Goal: Transaction & Acquisition: Download file/media

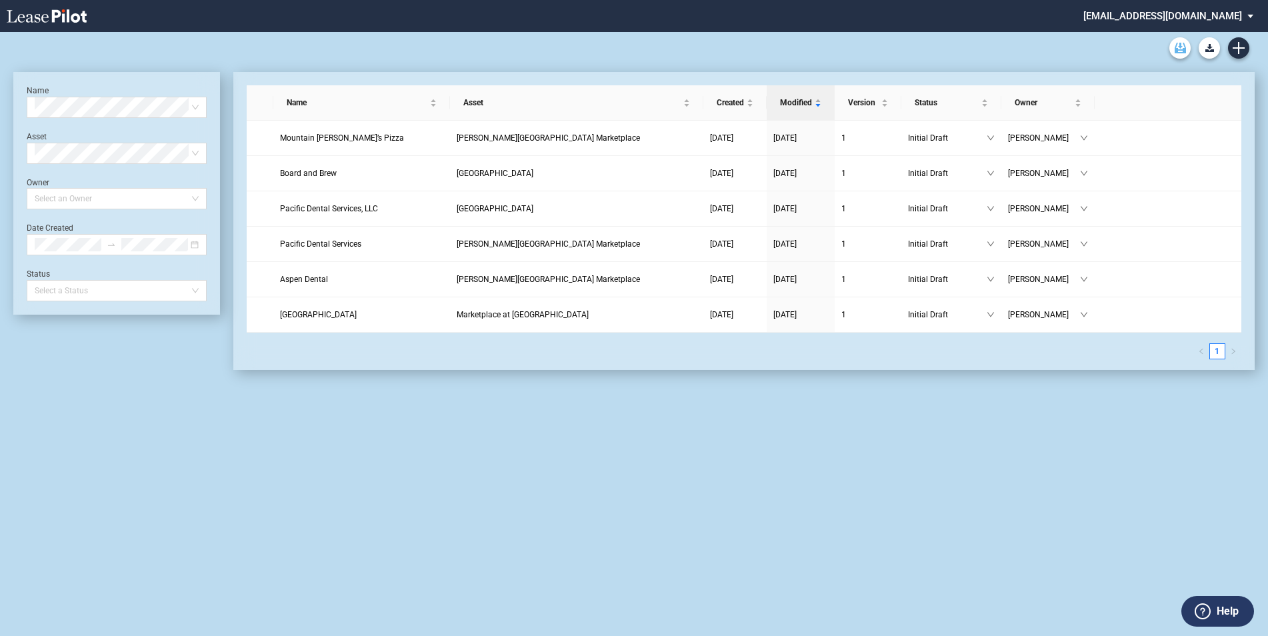
click at [1186, 43] on link "Archive" at bounding box center [1179, 47] width 21 height 21
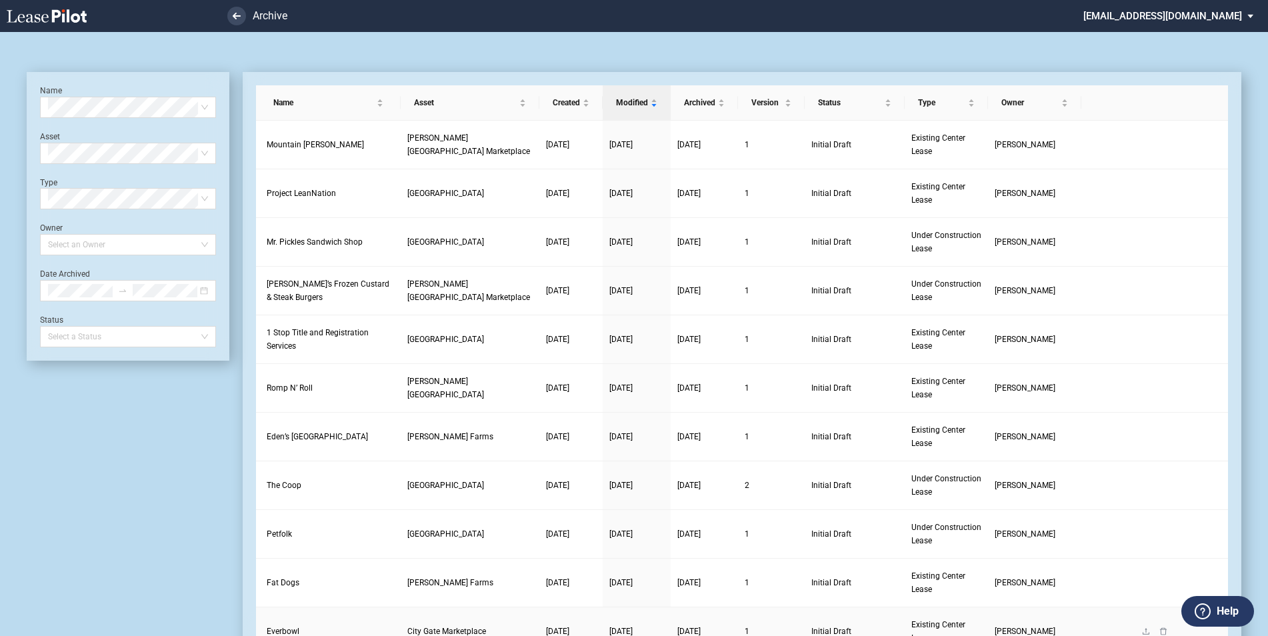
click at [302, 627] on link "Everbowl" at bounding box center [329, 631] width 124 height 13
click at [270, 627] on span "Everbowl" at bounding box center [283, 631] width 33 height 9
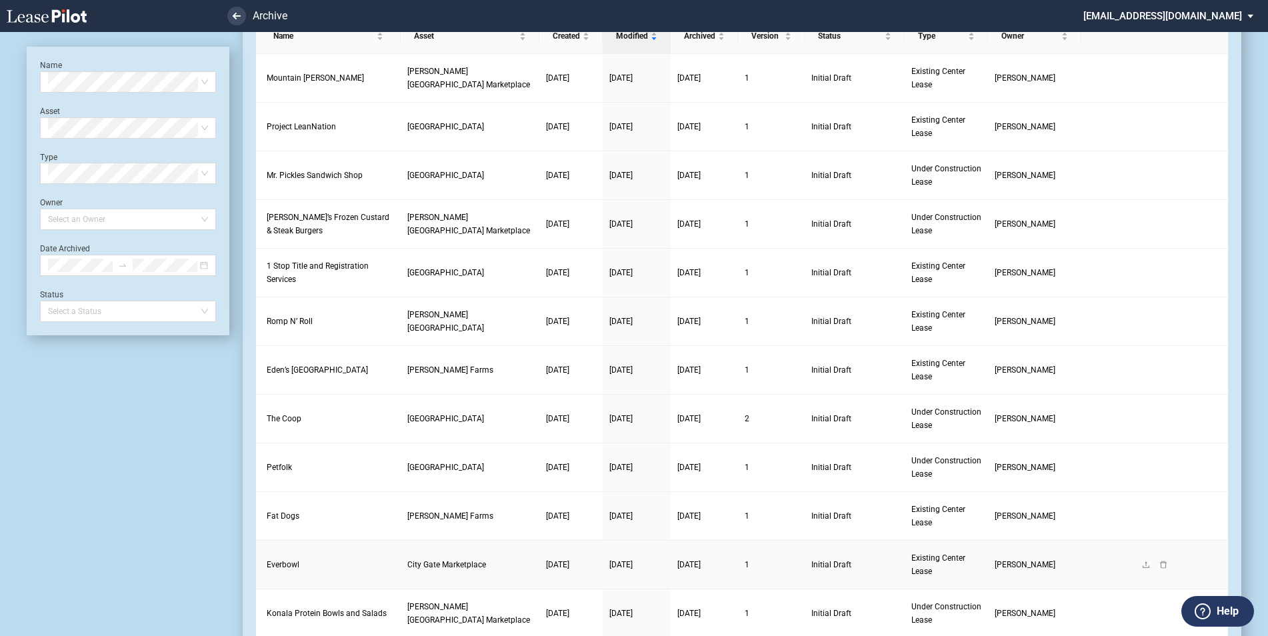
click at [288, 569] on span "Everbowl" at bounding box center [283, 564] width 33 height 9
click at [285, 564] on span "Everbowl" at bounding box center [283, 564] width 33 height 9
drag, startPoint x: 285, startPoint y: 564, endPoint x: 342, endPoint y: 561, distance: 56.8
click at [341, 561] on link "Everbowl" at bounding box center [329, 564] width 124 height 13
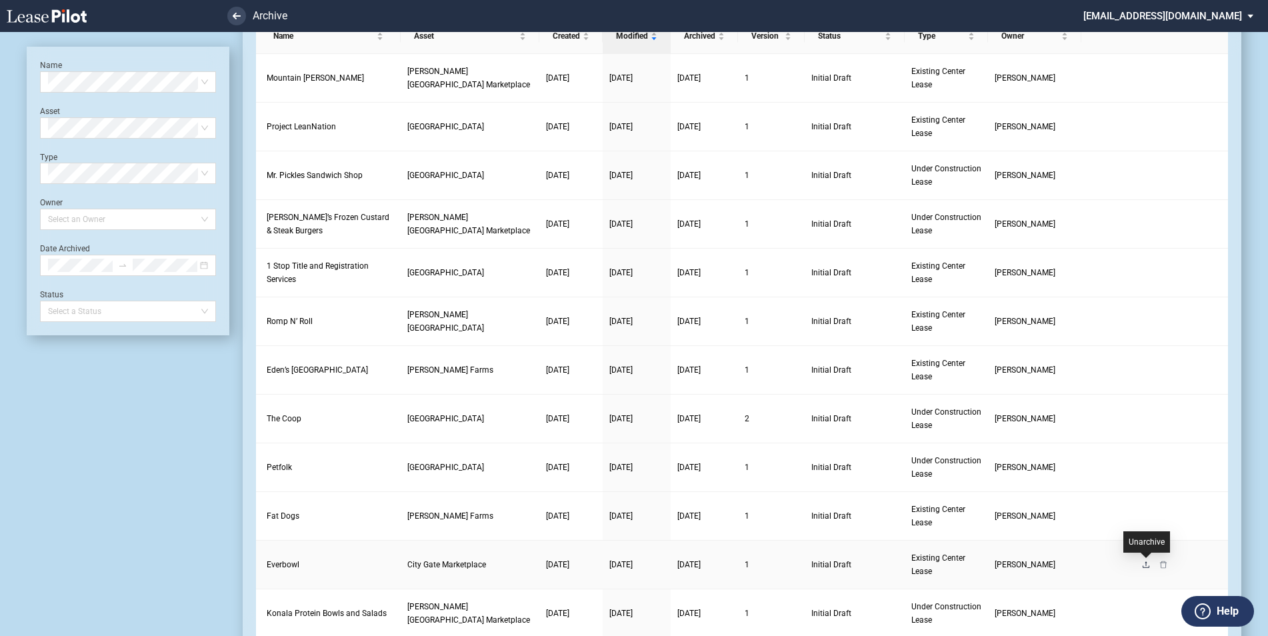
click at [1149, 565] on icon "upload" at bounding box center [1146, 565] width 8 height 8
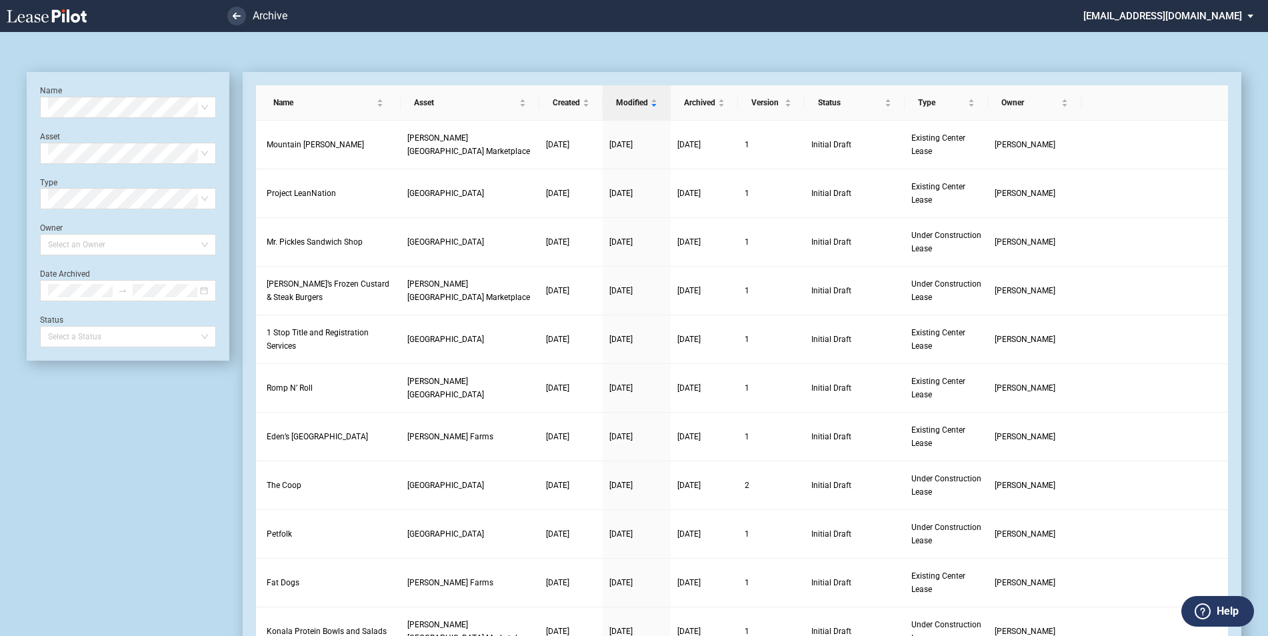
click at [248, 11] on ul "Archive gevans@barclaygroup.com Settings Sign Out" at bounding box center [634, 16] width 1268 height 32
click at [240, 15] on icon at bounding box center [237, 16] width 8 height 7
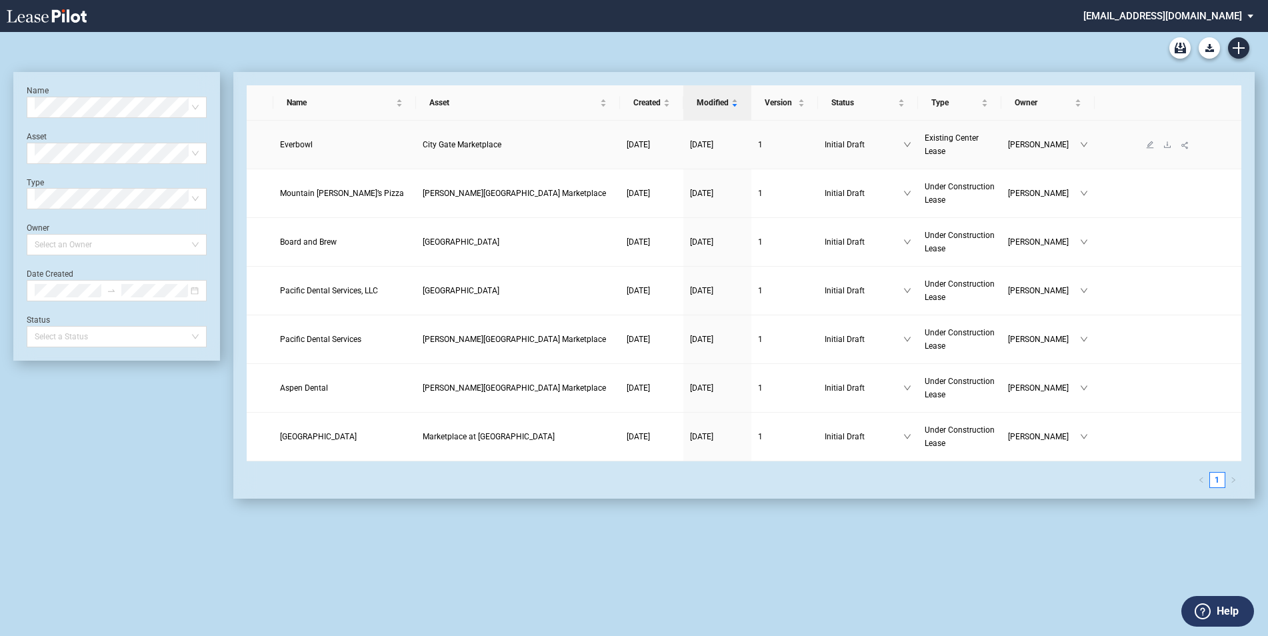
click at [308, 145] on span "Everbowl" at bounding box center [296, 144] width 33 height 9
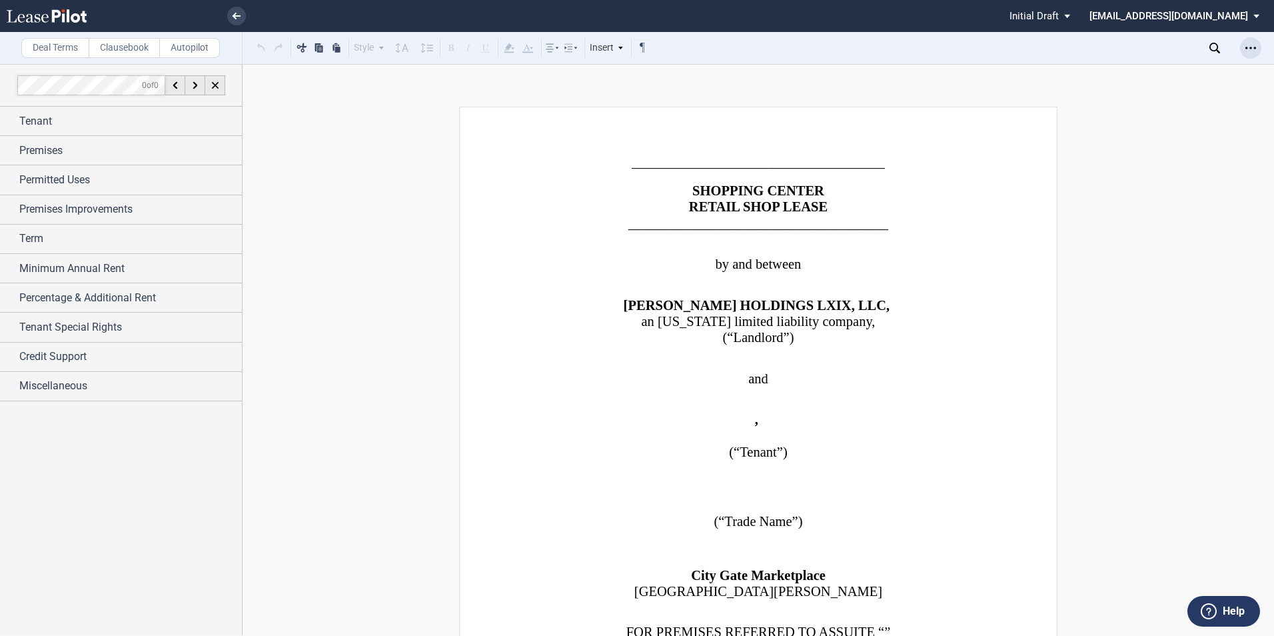
click at [1251, 48] on use "Open Lease options menu" at bounding box center [1251, 48] width 11 height 2
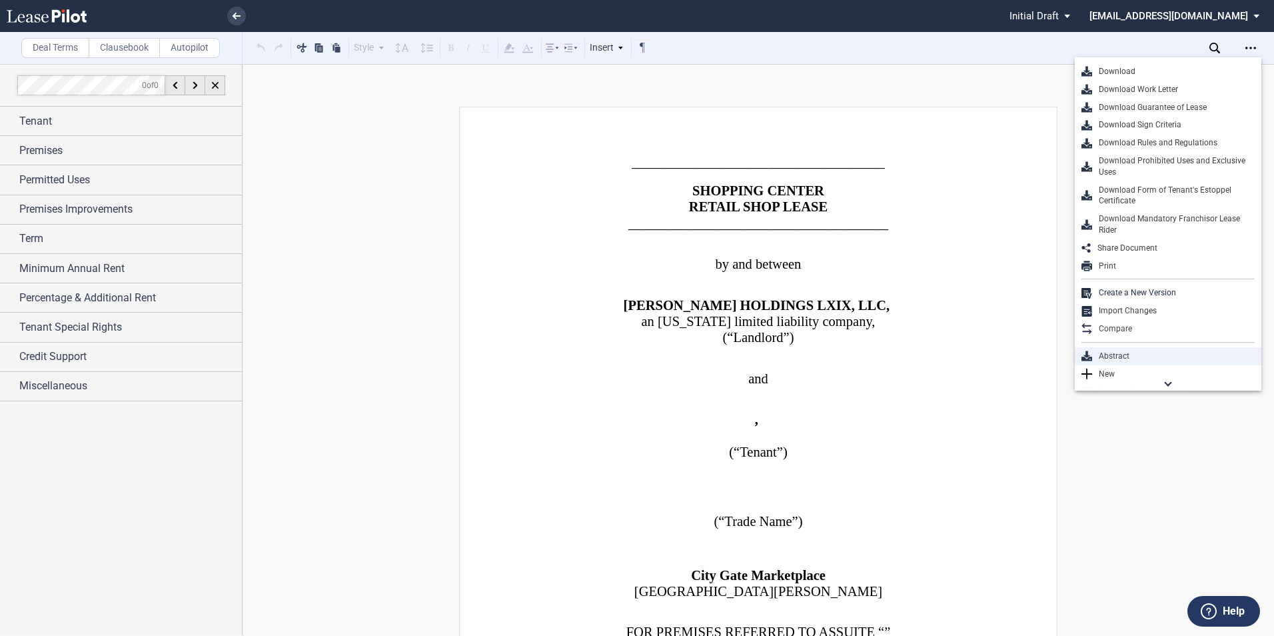
click at [1151, 351] on div "Abstract" at bounding box center [1173, 356] width 163 height 11
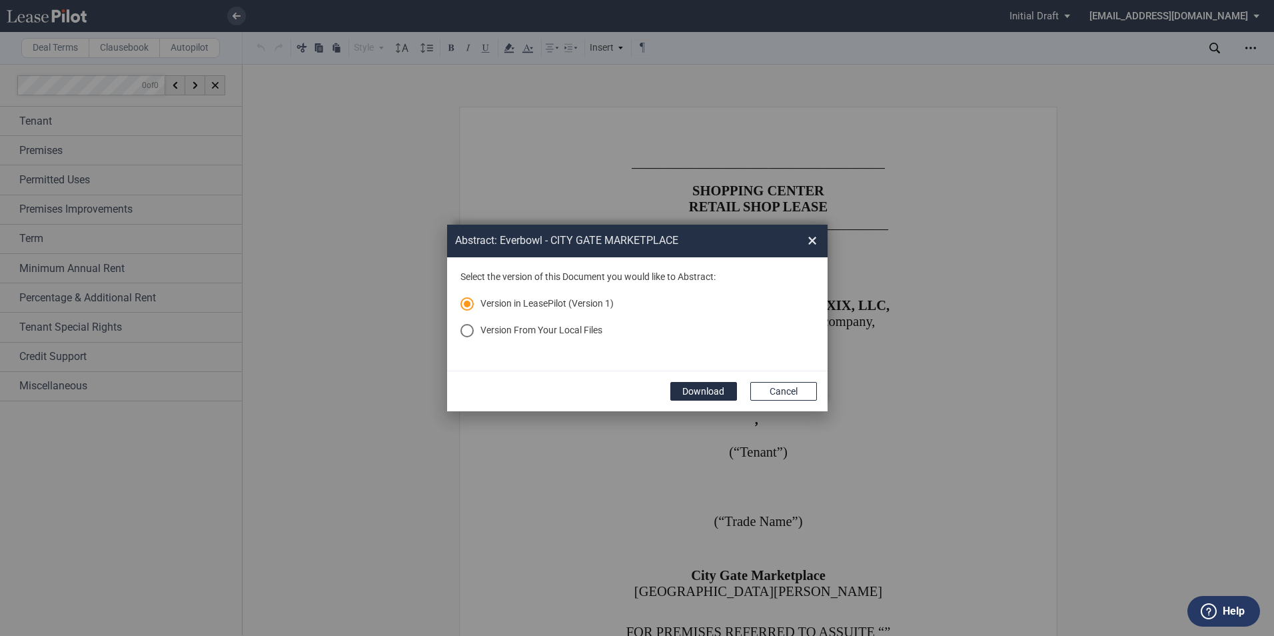
click at [582, 325] on md-radio-button "Version From Your Local Files" at bounding box center [638, 330] width 354 height 13
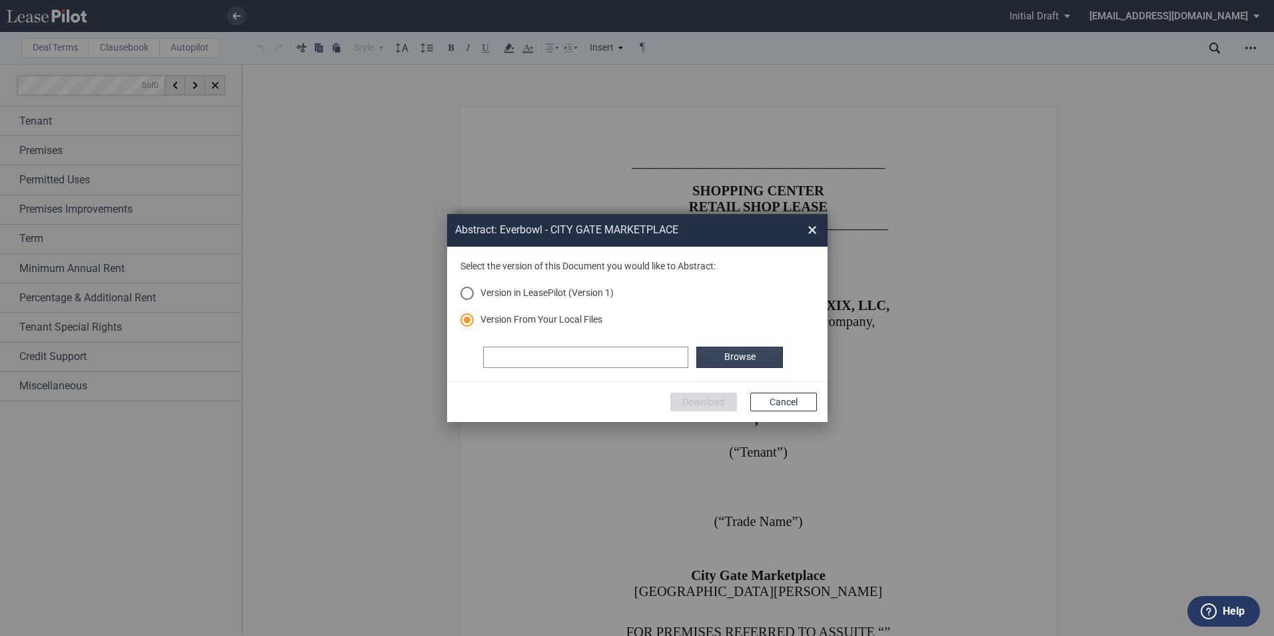
click at [729, 355] on label "Browse" at bounding box center [740, 357] width 87 height 21
click at [688, 403] on button "Download" at bounding box center [704, 402] width 67 height 19
